Goal: Use online tool/utility: Utilize a website feature to perform a specific function

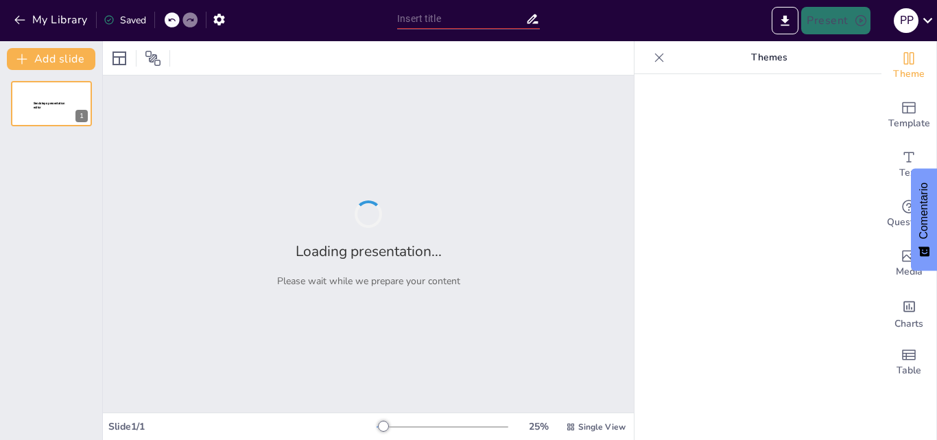
type input "Implementación de Buenas Prácticas en el Control de Suministros Farmacéuticos"
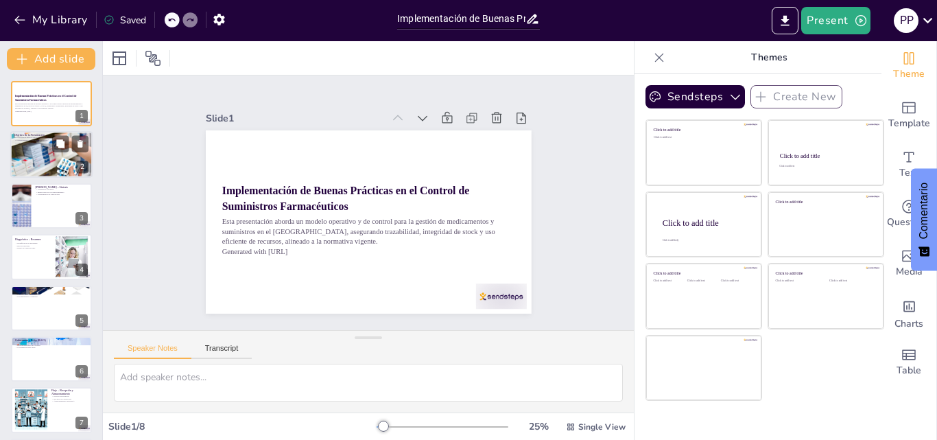
click at [34, 162] on div at bounding box center [51, 154] width 82 height 55
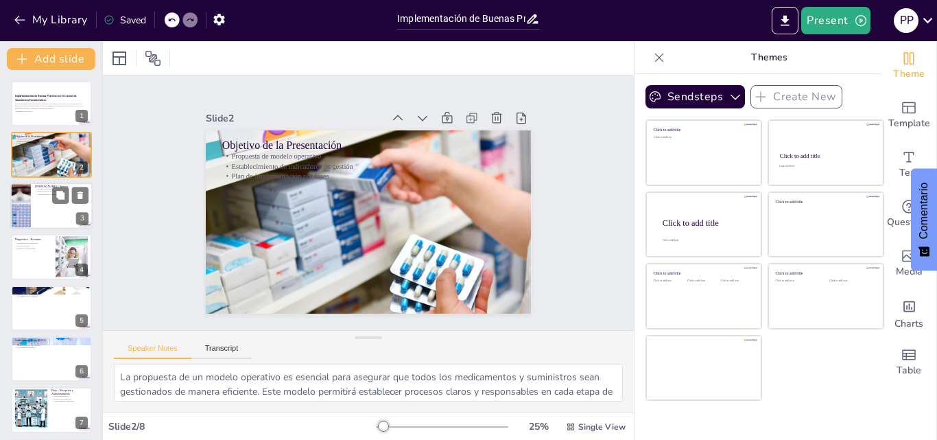
click at [36, 204] on div at bounding box center [51, 205] width 82 height 47
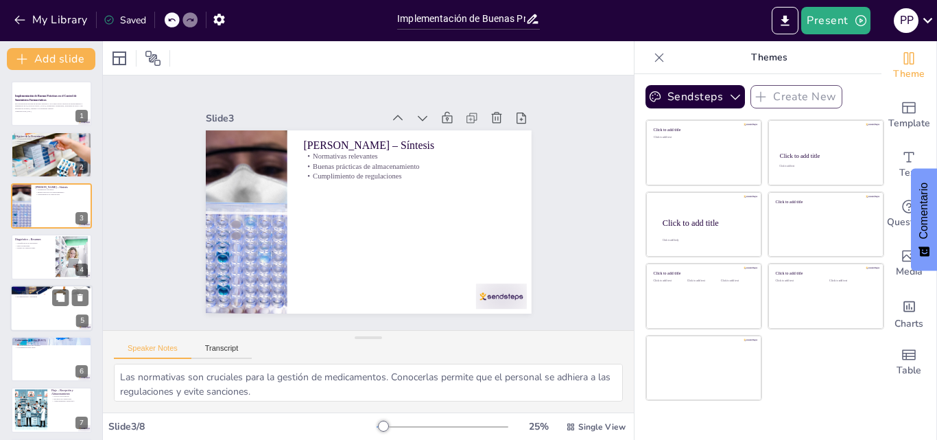
click at [38, 314] on div at bounding box center [51, 308] width 82 height 47
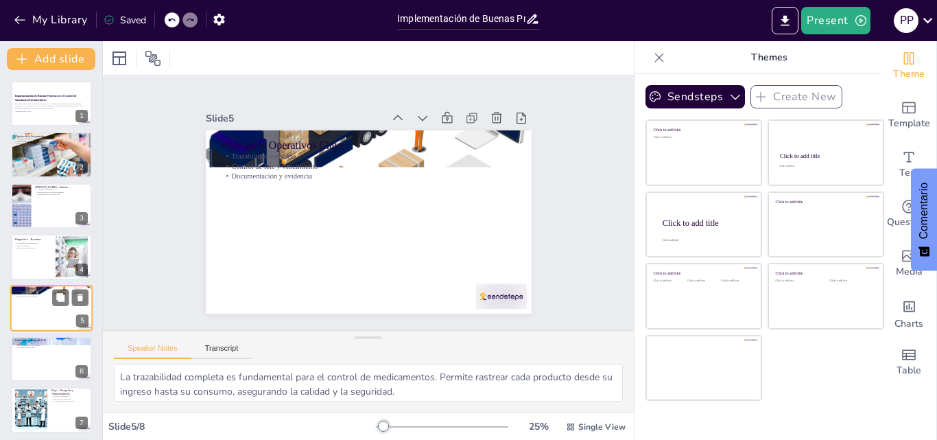
scroll to position [53, 0]
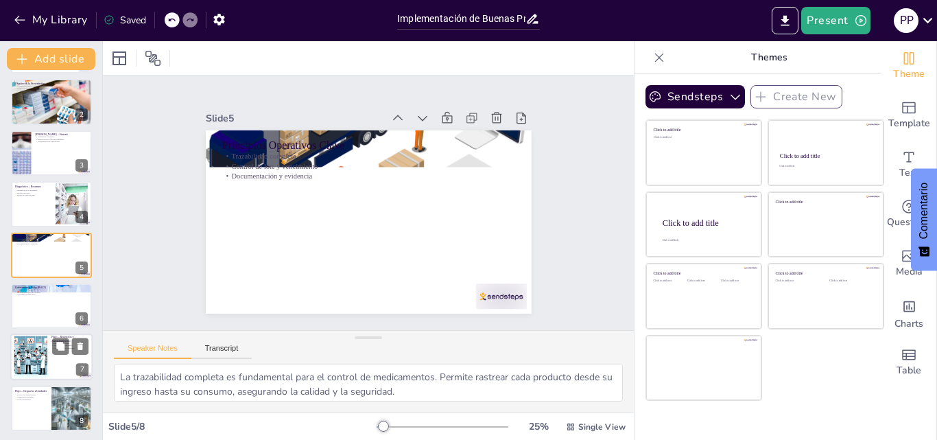
click at [36, 352] on div at bounding box center [31, 357] width 42 height 42
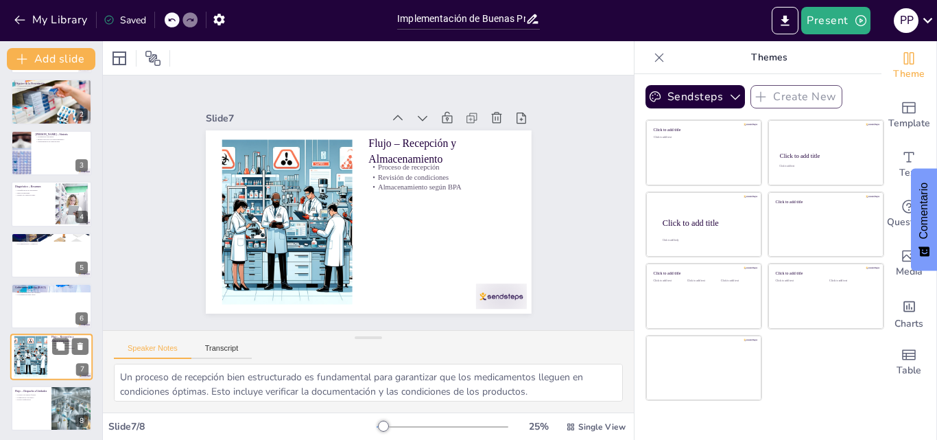
scroll to position [55, 0]
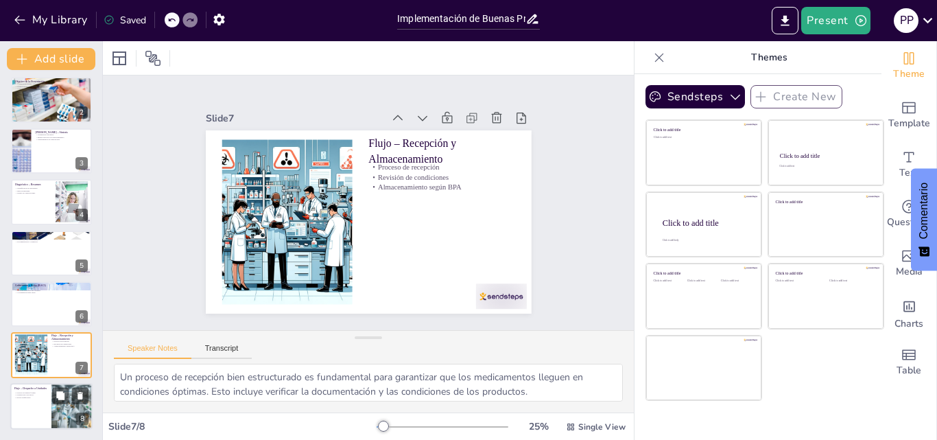
click at [36, 392] on p "Proceso de pedido formal" at bounding box center [30, 392] width 33 height 3
type textarea "Un proceso de pedido formal asegura que todas las solicitudes sean documentadas…"
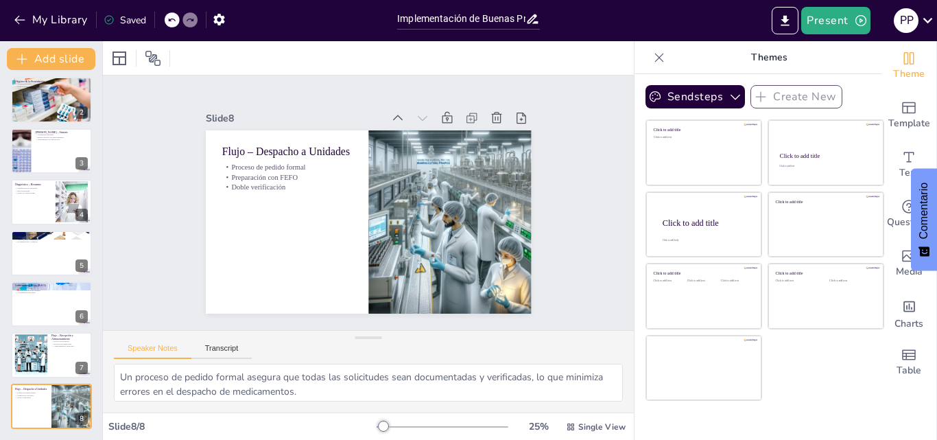
scroll to position [0, 0]
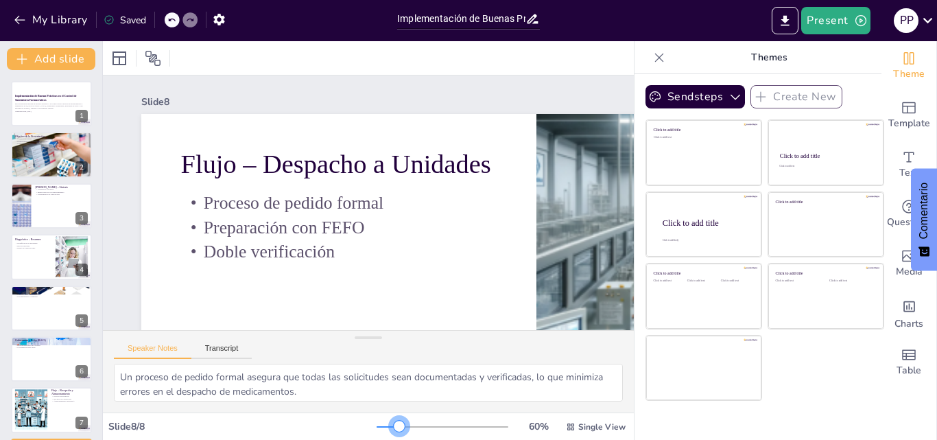
click at [390, 427] on div at bounding box center [443, 426] width 132 height 11
click at [924, 20] on icon at bounding box center [928, 20] width 19 height 19
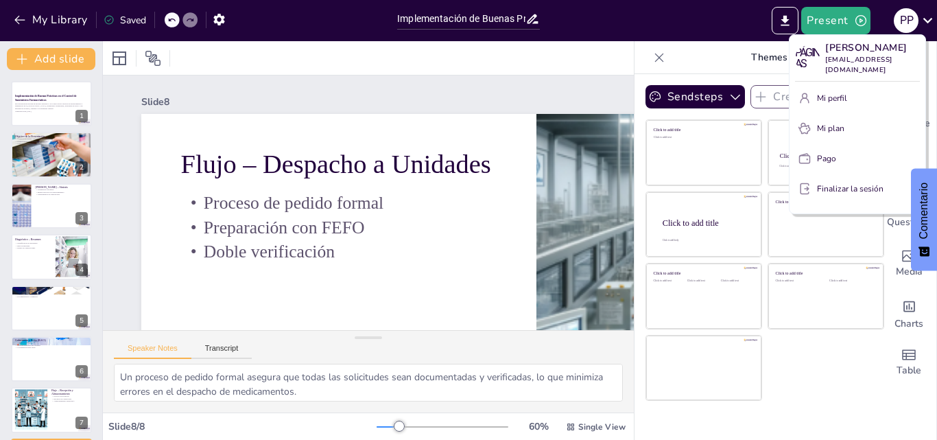
click at [673, 27] on div at bounding box center [468, 220] width 937 height 440
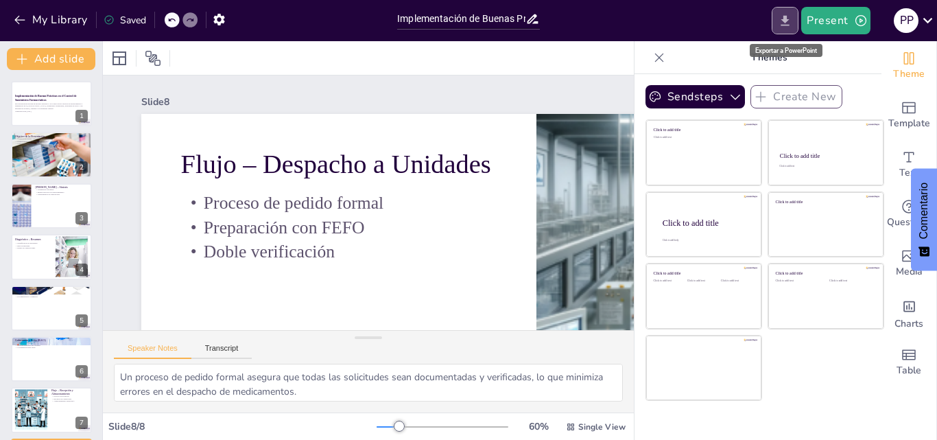
drag, startPoint x: 786, startPoint y: 20, endPoint x: 792, endPoint y: 27, distance: 9.3
click at [787, 21] on icon "Export to PowerPoint" at bounding box center [785, 20] width 8 height 10
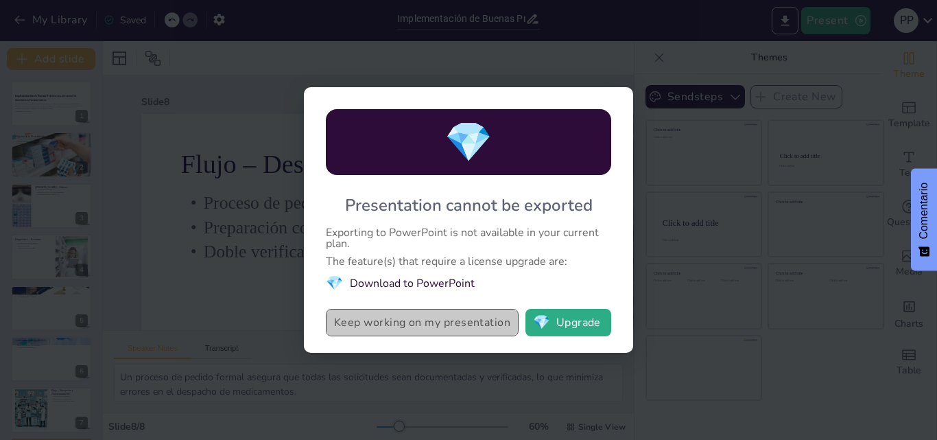
click at [416, 320] on button "Keep working on my presentation" at bounding box center [422, 322] width 193 height 27
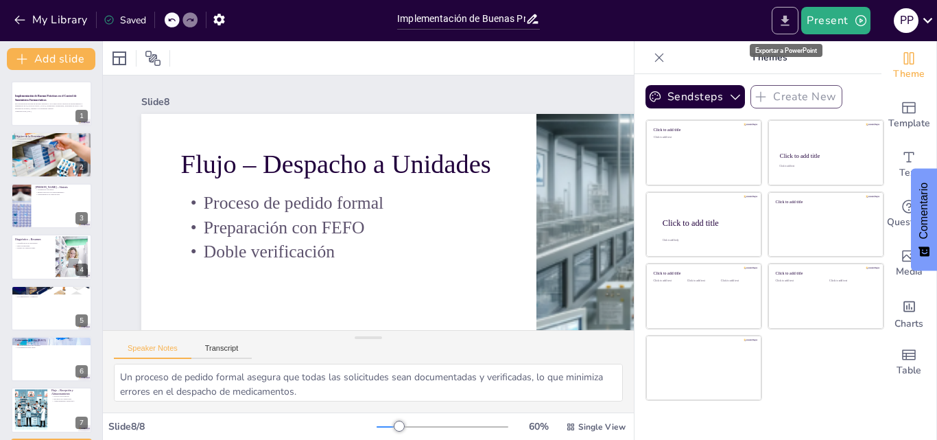
click at [787, 15] on icon "Export to PowerPoint" at bounding box center [785, 21] width 14 height 14
click at [787, 15] on div "My Library Saved Implementación de Buenas Prácticas en el Control de Suministro…" at bounding box center [468, 220] width 937 height 440
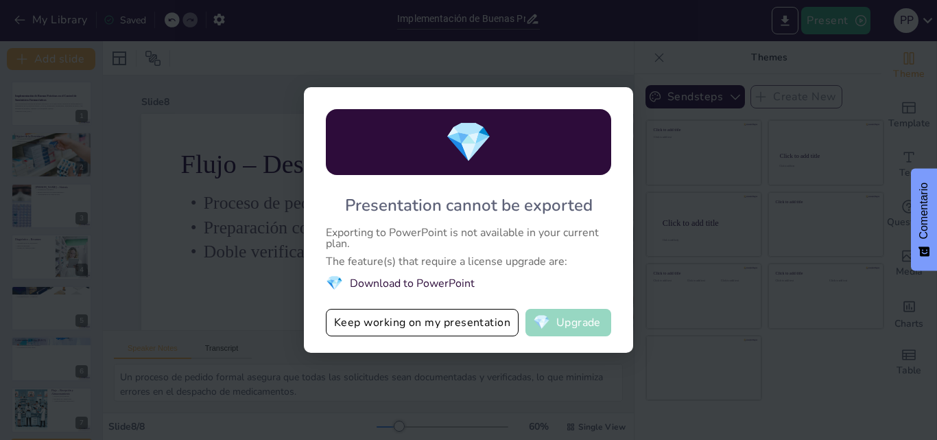
click at [550, 316] on span "💎" at bounding box center [541, 323] width 17 height 14
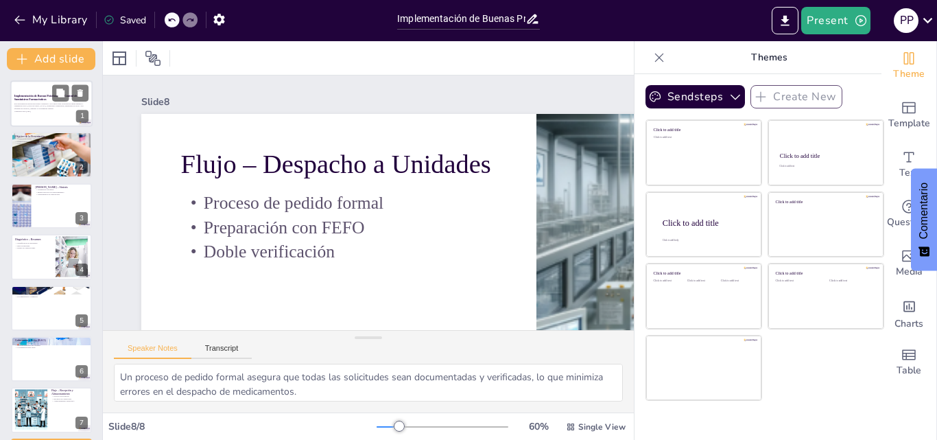
click at [46, 93] on div at bounding box center [51, 103] width 82 height 47
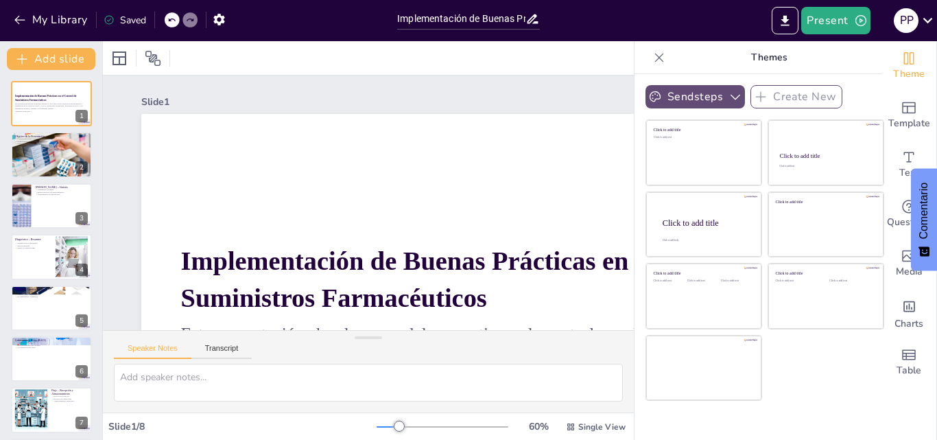
click at [729, 92] on icon "button" at bounding box center [736, 97] width 14 height 14
click at [932, 23] on icon at bounding box center [928, 20] width 19 height 19
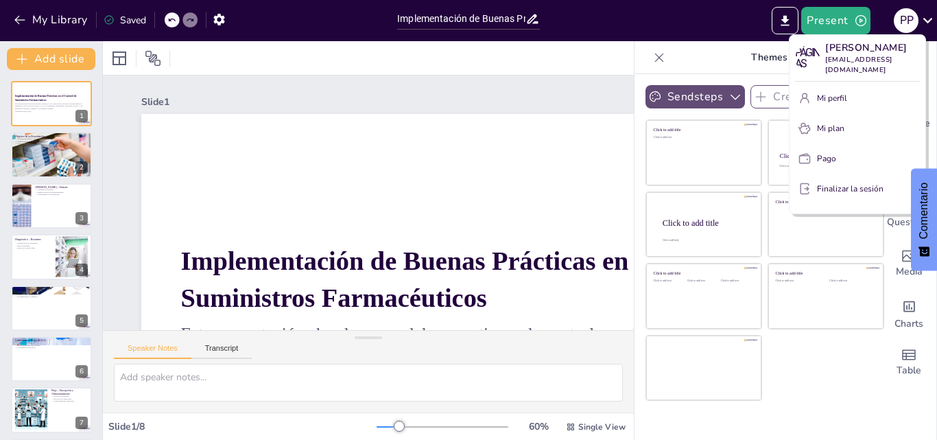
click at [836, 123] on font "Mi plan" at bounding box center [830, 128] width 27 height 11
